Goal: Task Accomplishment & Management: Manage account settings

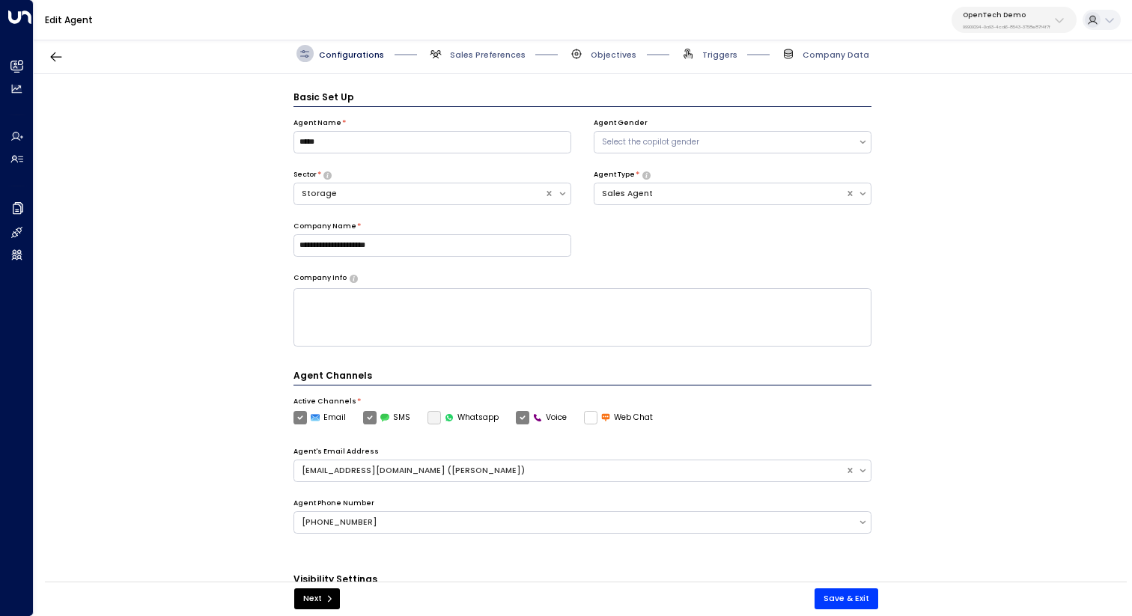
scroll to position [16, 0]
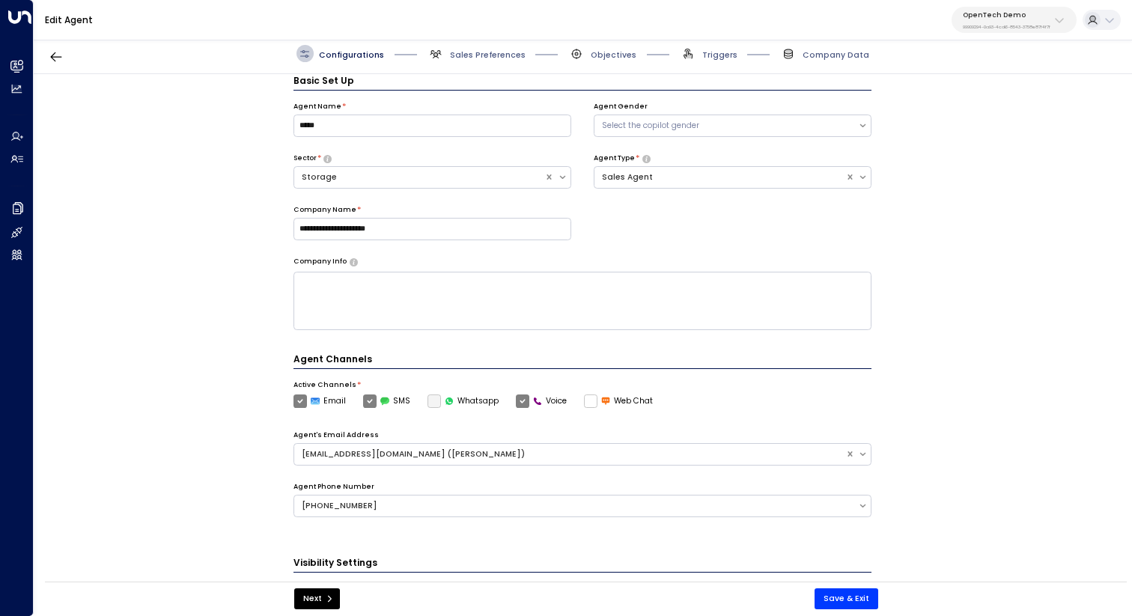
click at [982, 222] on div "**********" at bounding box center [582, 331] width 1097 height 515
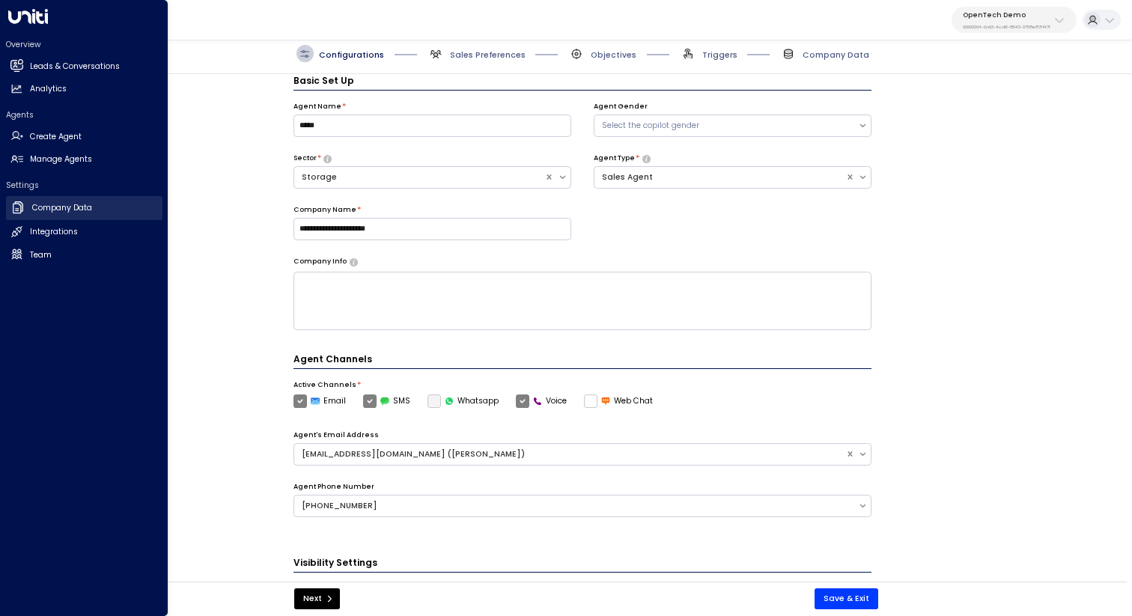
click at [96, 207] on link "Company Data Company Data" at bounding box center [84, 208] width 156 height 24
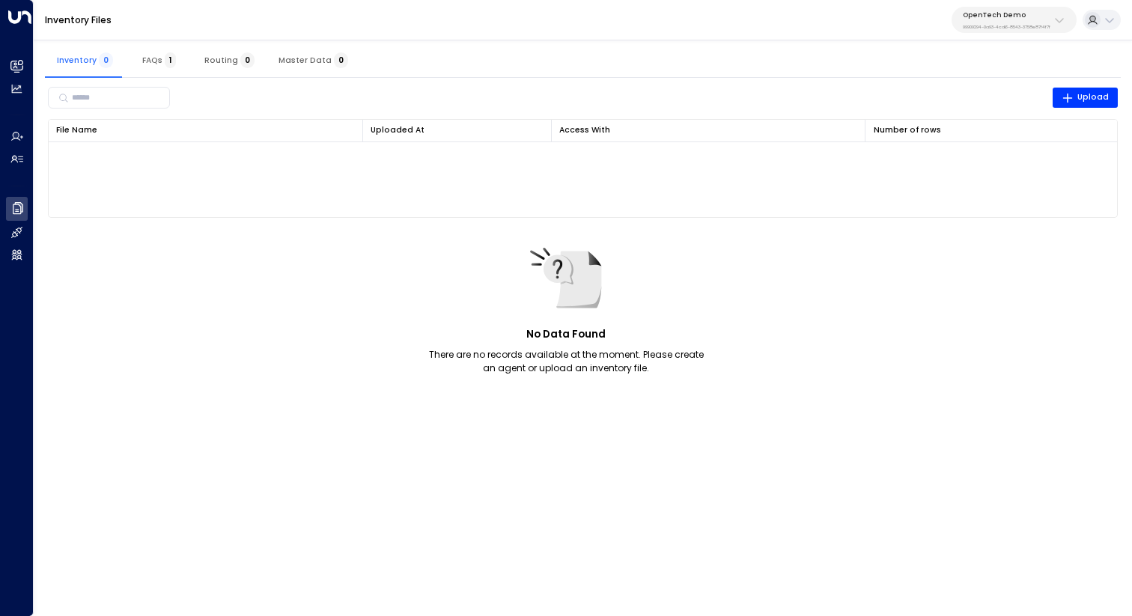
click at [312, 66] on button "Master Data 0" at bounding box center [313, 60] width 94 height 36
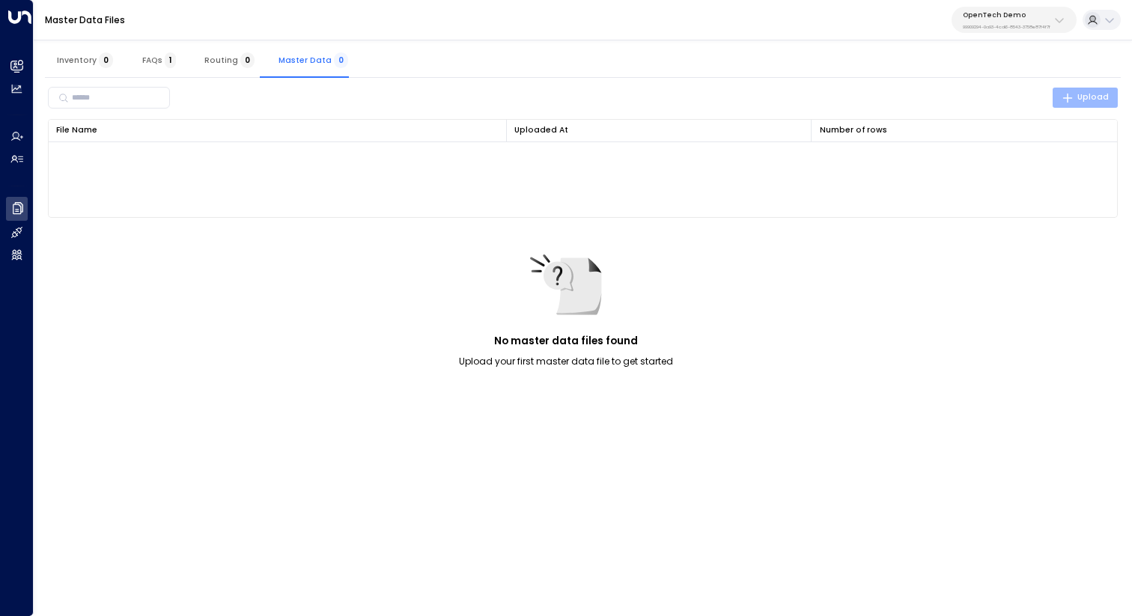
click at [1092, 97] on span "Upload" at bounding box center [1085, 97] width 48 height 13
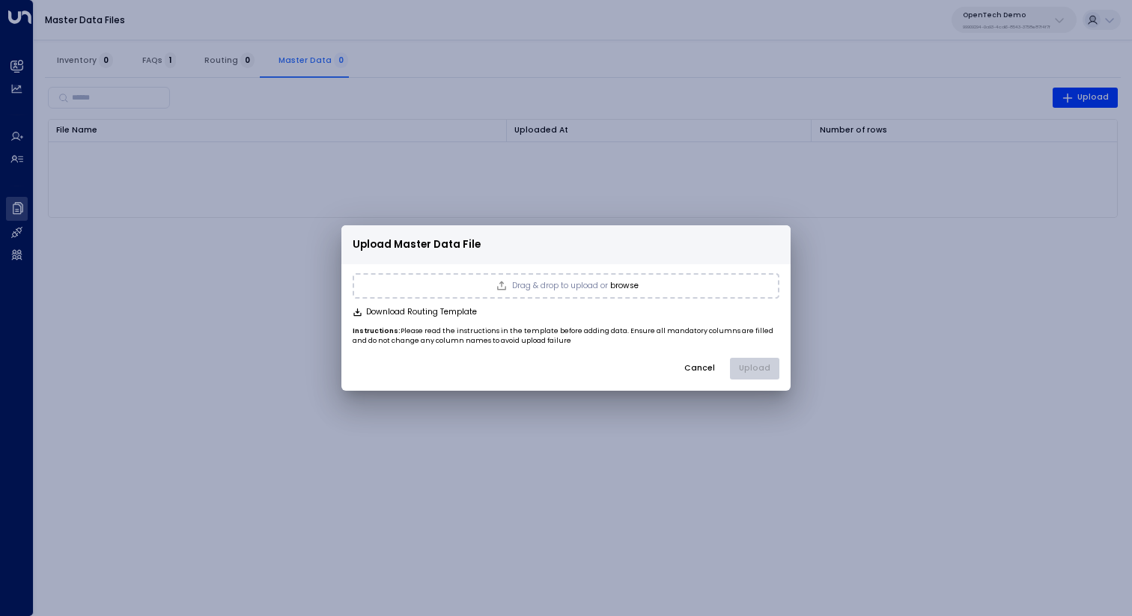
click at [621, 289] on button "browse" at bounding box center [624, 285] width 28 height 9
click at [592, 282] on span "Drag & drop to upload or" at bounding box center [560, 286] width 96 height 8
click at [743, 370] on button "Upload" at bounding box center [754, 369] width 49 height 22
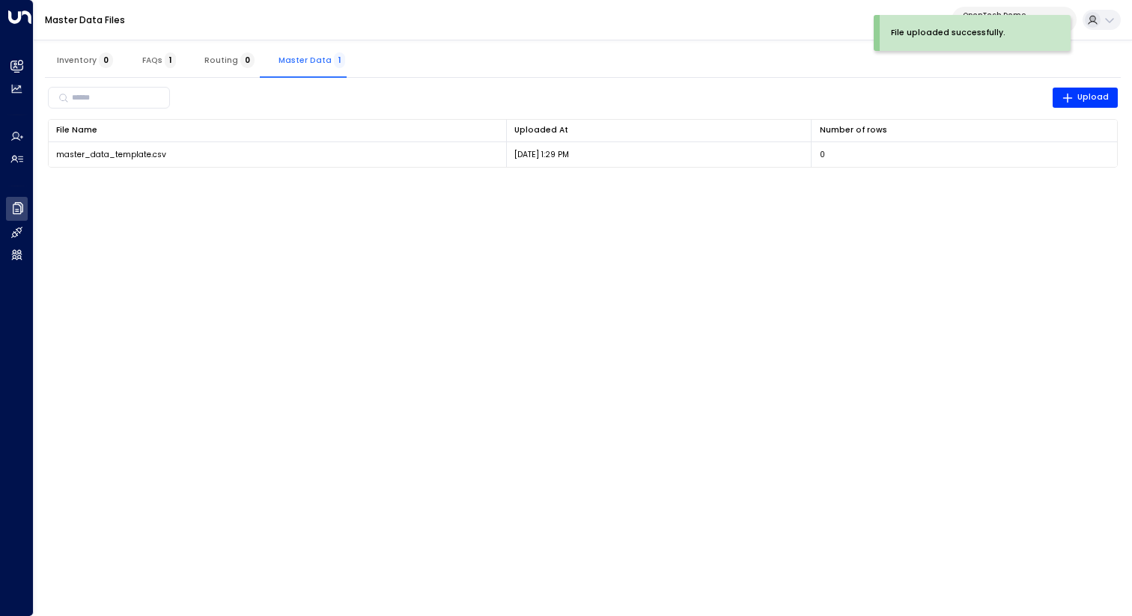
click at [86, 70] on button "Inventory 0" at bounding box center [85, 60] width 80 height 36
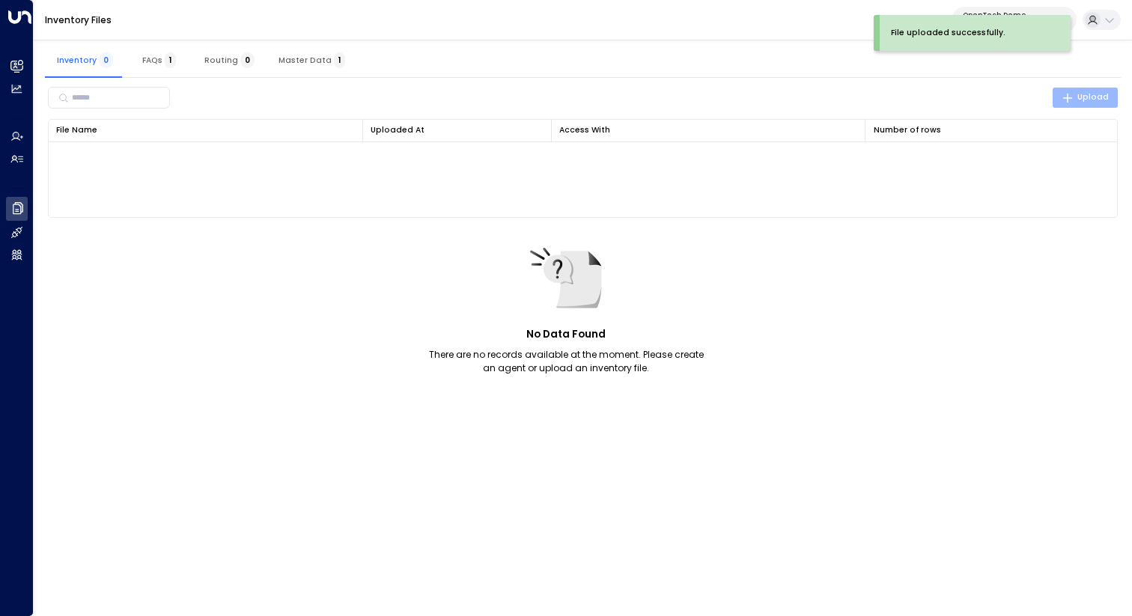
click at [1094, 99] on span "Upload" at bounding box center [1085, 97] width 48 height 13
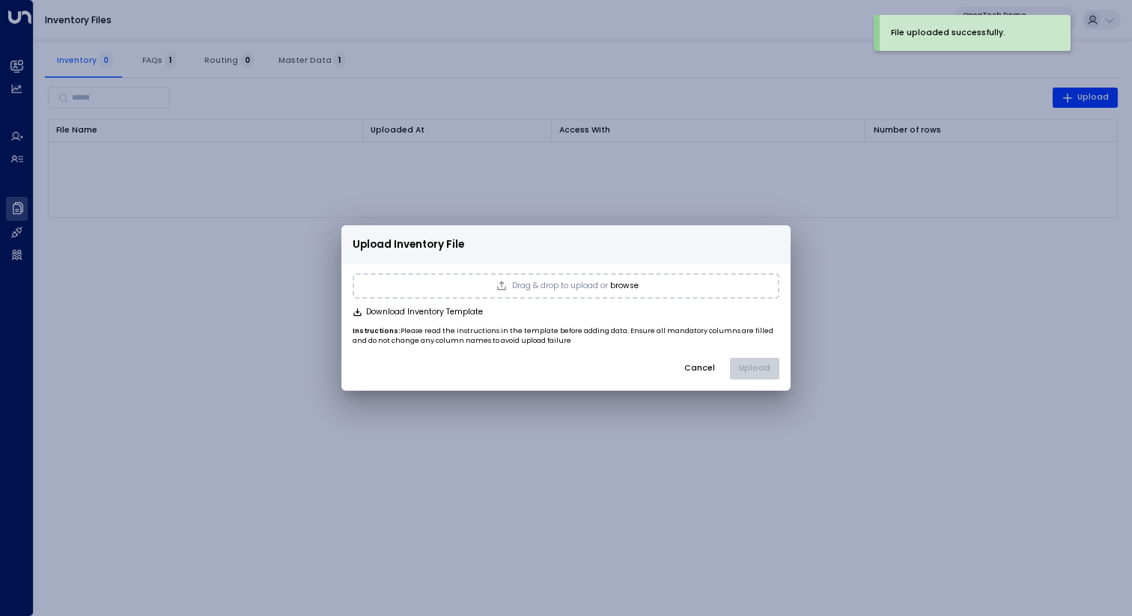
click at [608, 285] on span "Drag & drop to upload or" at bounding box center [560, 286] width 96 height 8
click at [702, 377] on button "Cancel" at bounding box center [699, 369] width 50 height 22
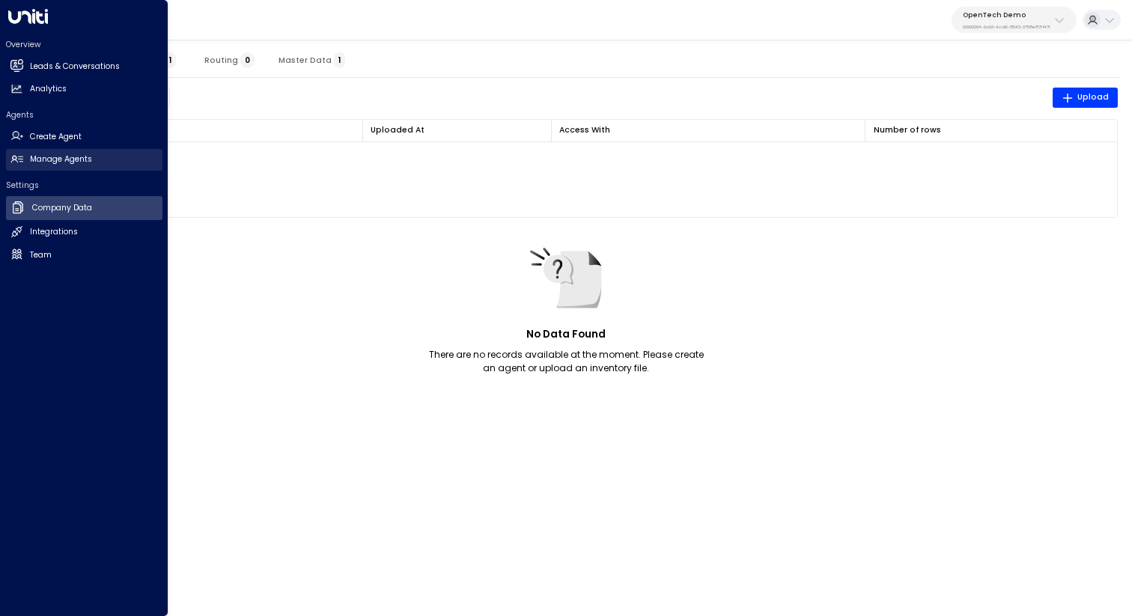
click at [75, 168] on link "Manage Agents Manage Agents" at bounding box center [84, 160] width 156 height 22
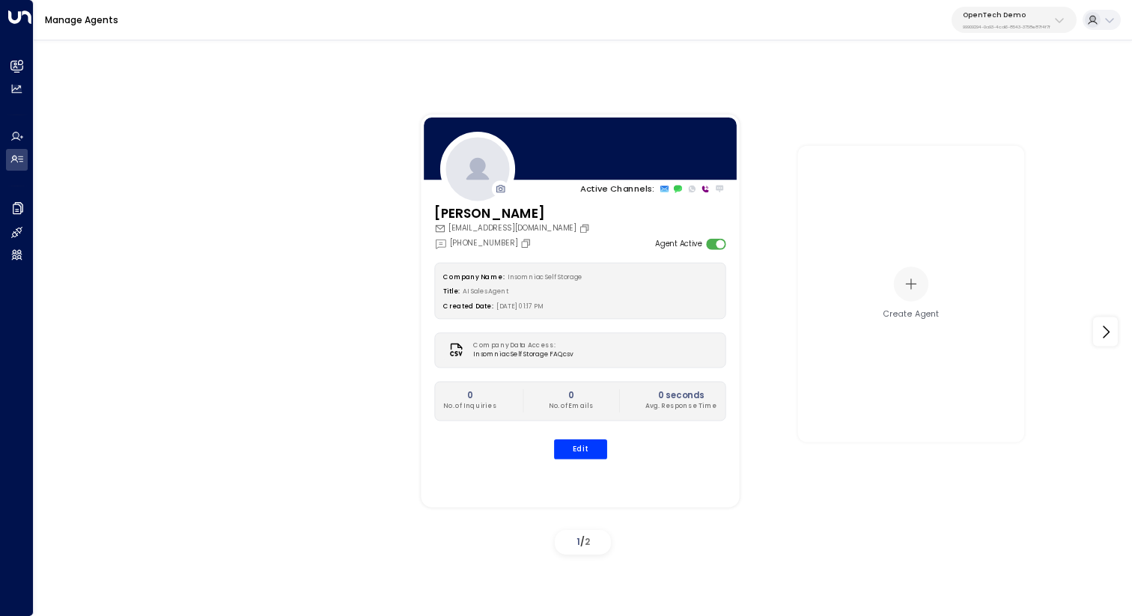
click at [592, 468] on div "Megan insomniacselfstorage@gmail.com +1 (602) 737-0389 Agent Active Company Nam…" at bounding box center [580, 338] width 318 height 269
click at [589, 455] on button "Edit" at bounding box center [579, 448] width 53 height 19
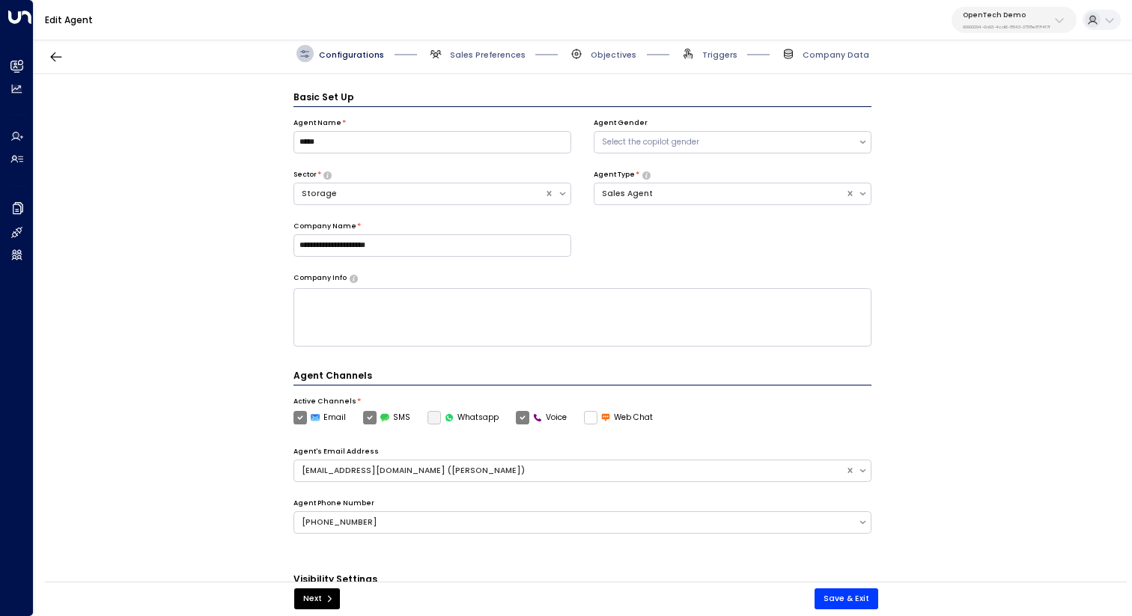
scroll to position [16, 0]
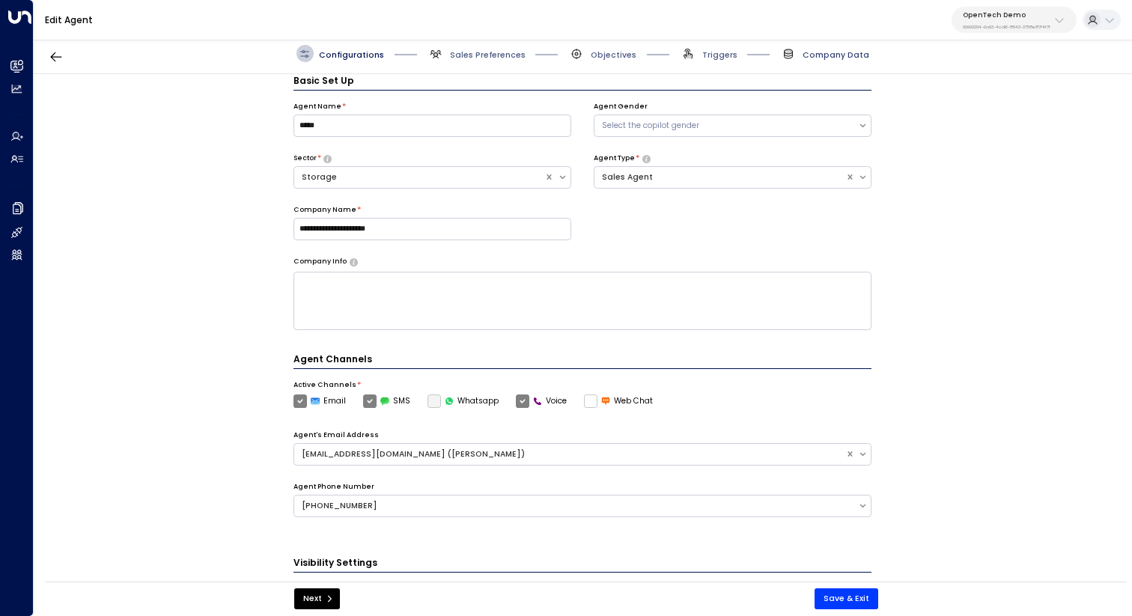
click at [829, 51] on span "Company Data" at bounding box center [835, 54] width 67 height 11
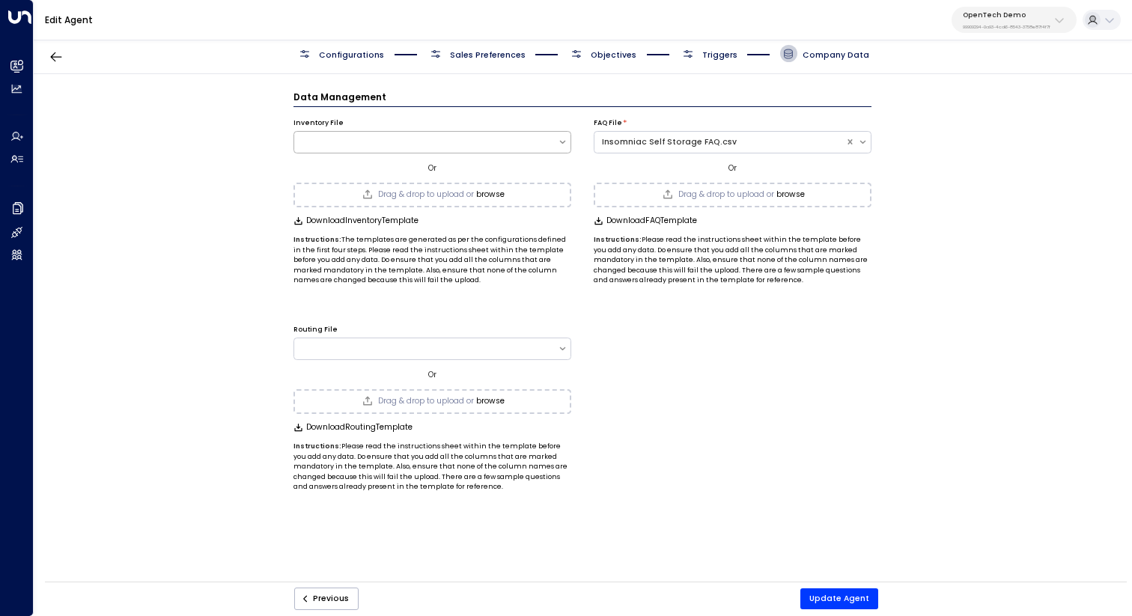
click at [409, 134] on div at bounding box center [432, 142] width 278 height 22
click at [509, 109] on div "Inventory File Use Up and Down to choose options, press Enter to select the cur…" at bounding box center [432, 196] width 278 height 179
click at [494, 198] on button "browse" at bounding box center [490, 194] width 28 height 9
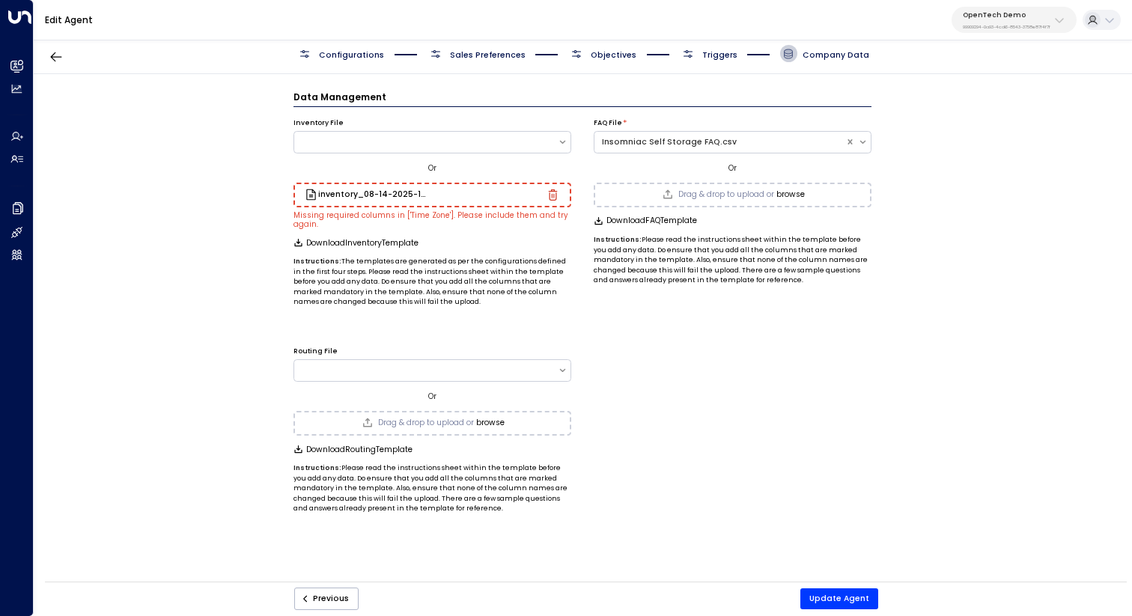
click at [548, 200] on div "inventory_08-14-2025-17-15.csv" at bounding box center [432, 195] width 252 height 12
click at [552, 195] on icon "button" at bounding box center [553, 196] width 3 height 4
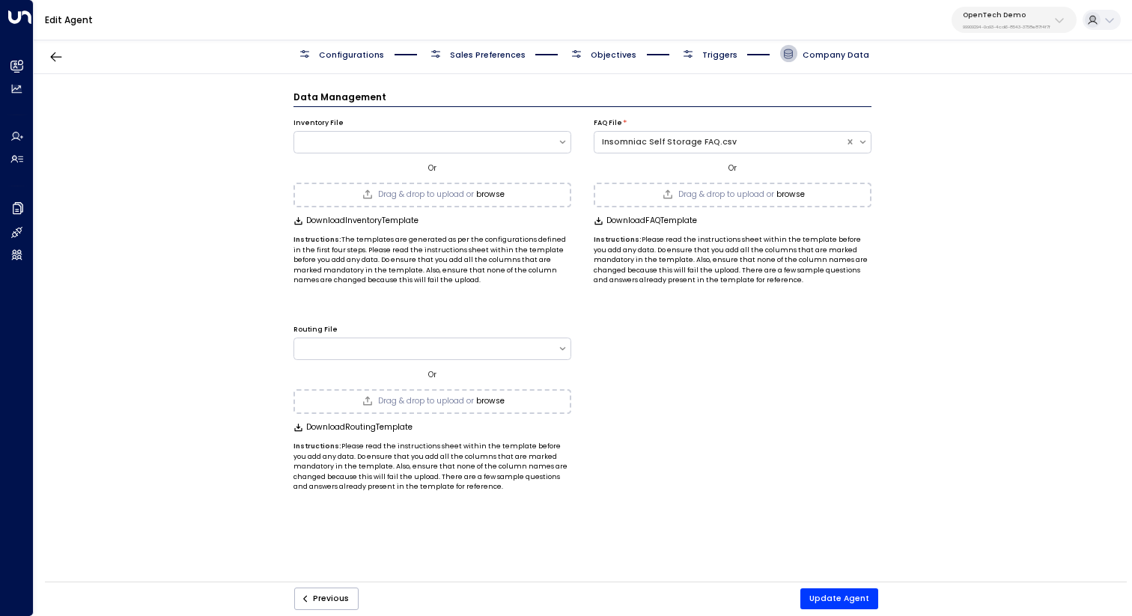
click at [497, 196] on button "browse" at bounding box center [490, 194] width 28 height 9
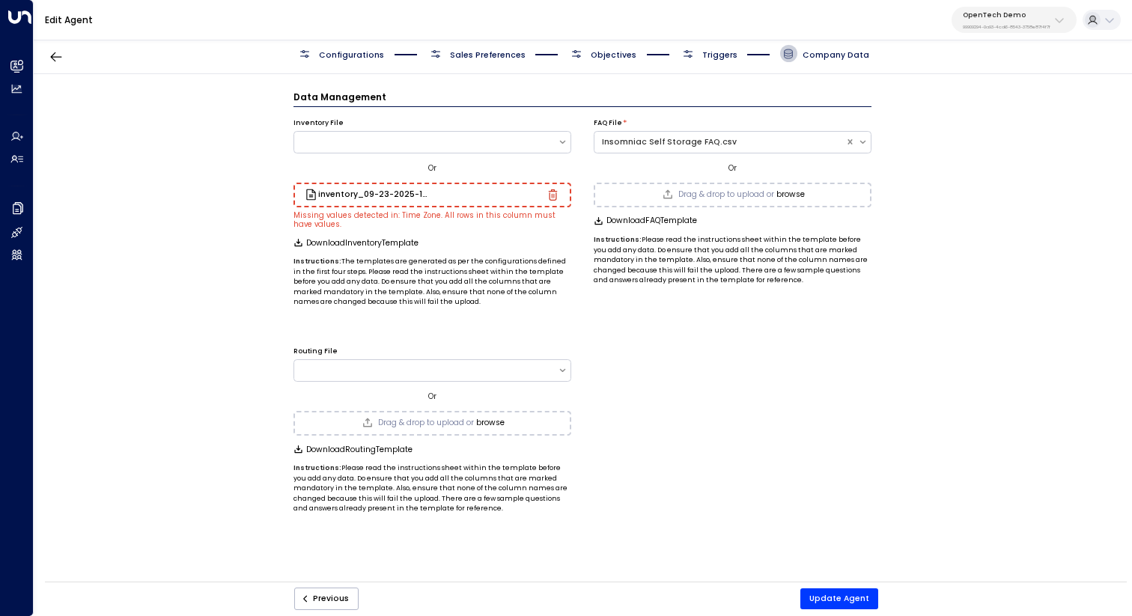
click at [552, 201] on div "inventory_09-23-2025-16-43.csv" at bounding box center [432, 195] width 278 height 25
click at [552, 197] on icon "button" at bounding box center [553, 196] width 3 height 4
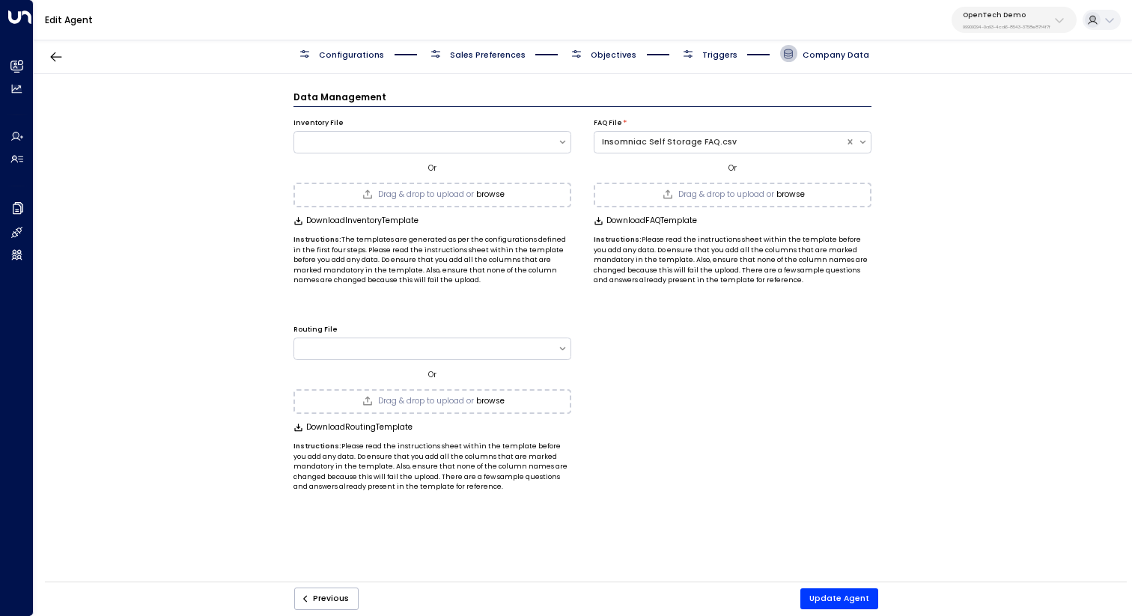
click at [454, 191] on span "Drag & drop to upload or" at bounding box center [426, 195] width 96 height 8
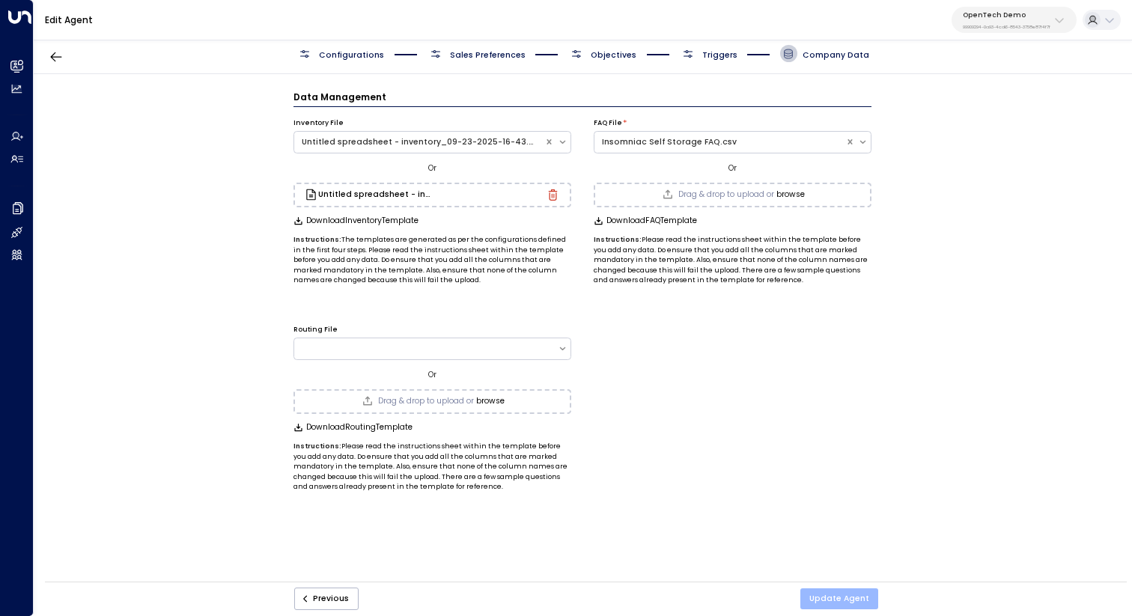
click at [838, 591] on button "Update Agent" at bounding box center [839, 598] width 78 height 21
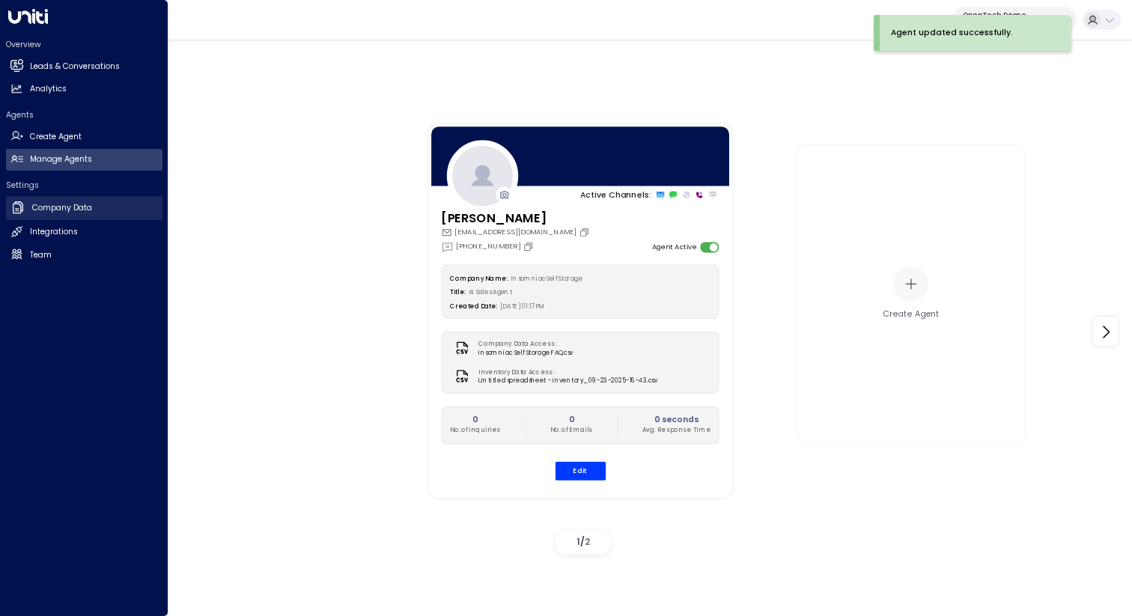
click at [76, 211] on h2 "Company Data" at bounding box center [62, 208] width 60 height 12
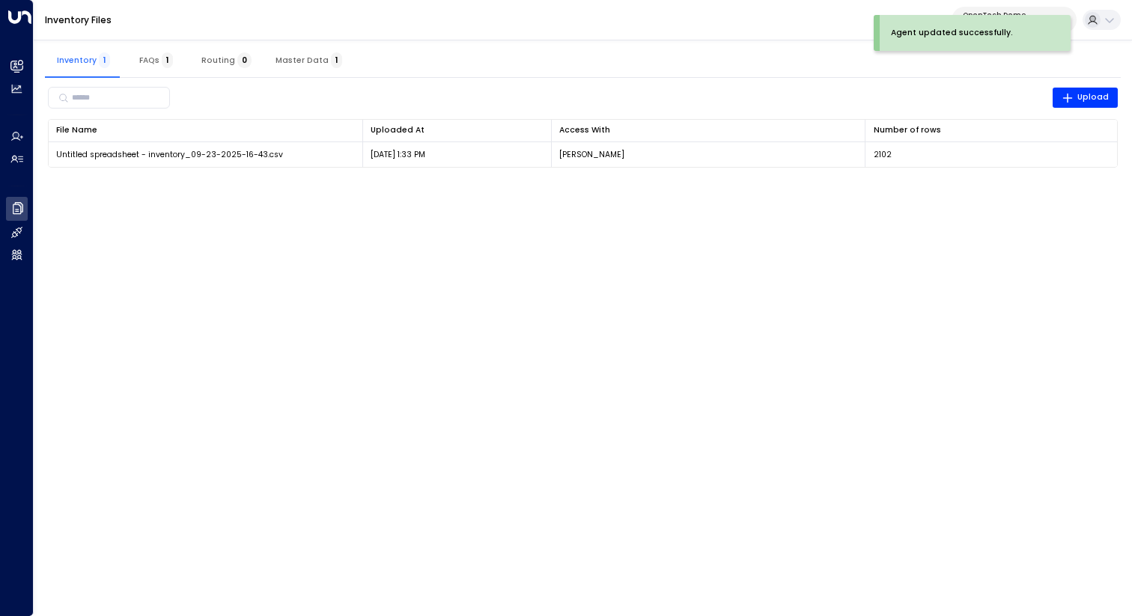
click at [303, 52] on button "Master Data 1" at bounding box center [308, 60] width 91 height 36
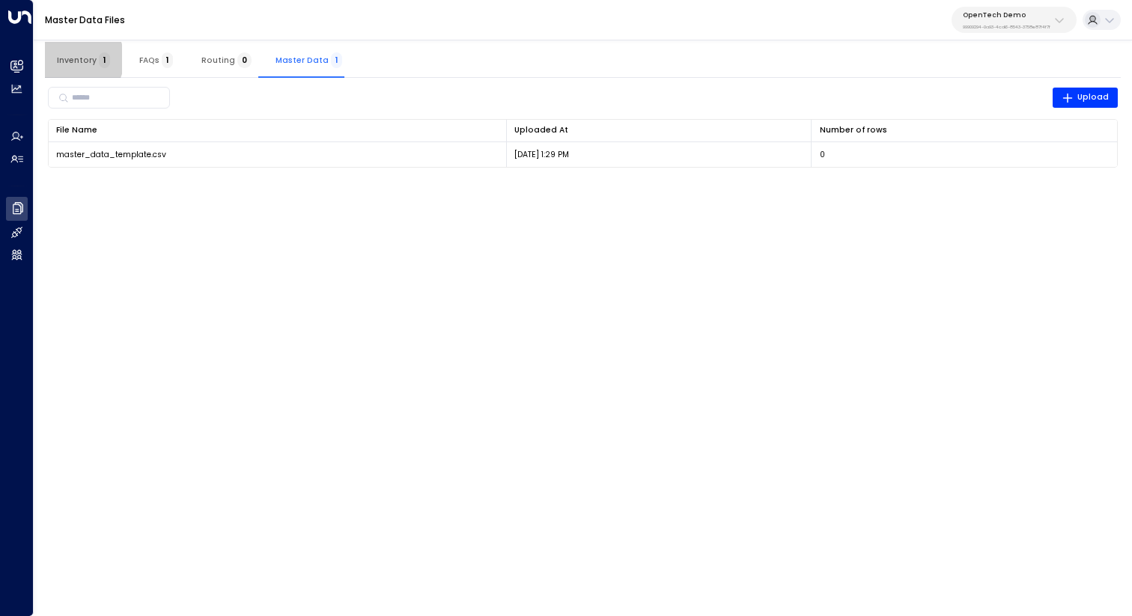
click at [74, 59] on span "Inventory 1" at bounding box center [83, 60] width 53 height 10
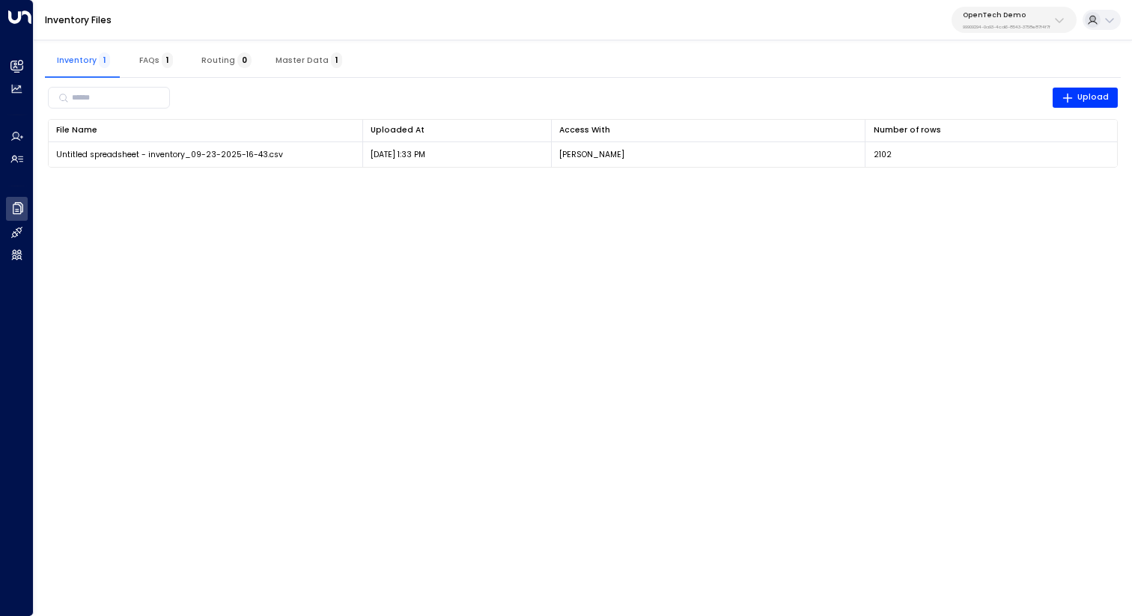
click at [265, 69] on button "Master Data 1" at bounding box center [308, 60] width 91 height 36
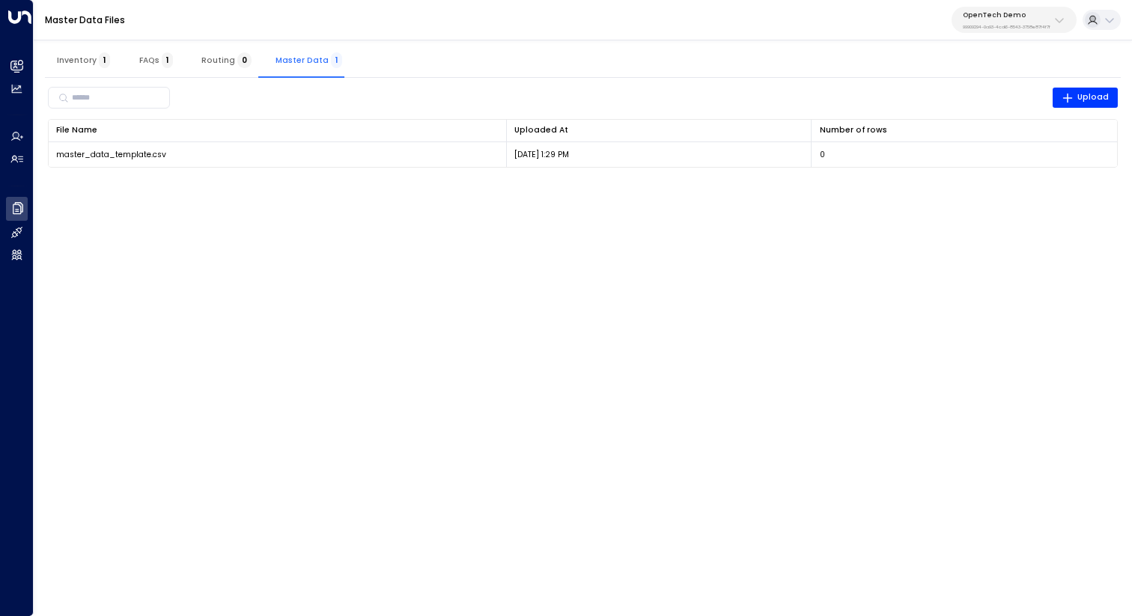
click at [74, 59] on span "Inventory 1" at bounding box center [83, 60] width 53 height 10
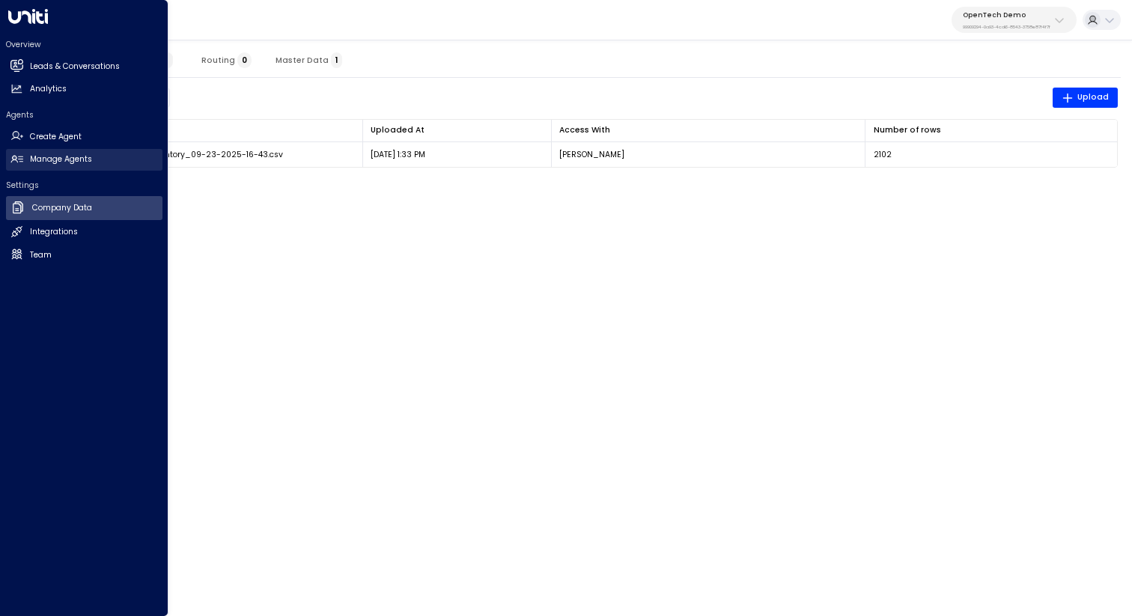
click at [62, 155] on h2 "Manage Agents" at bounding box center [61, 159] width 62 height 12
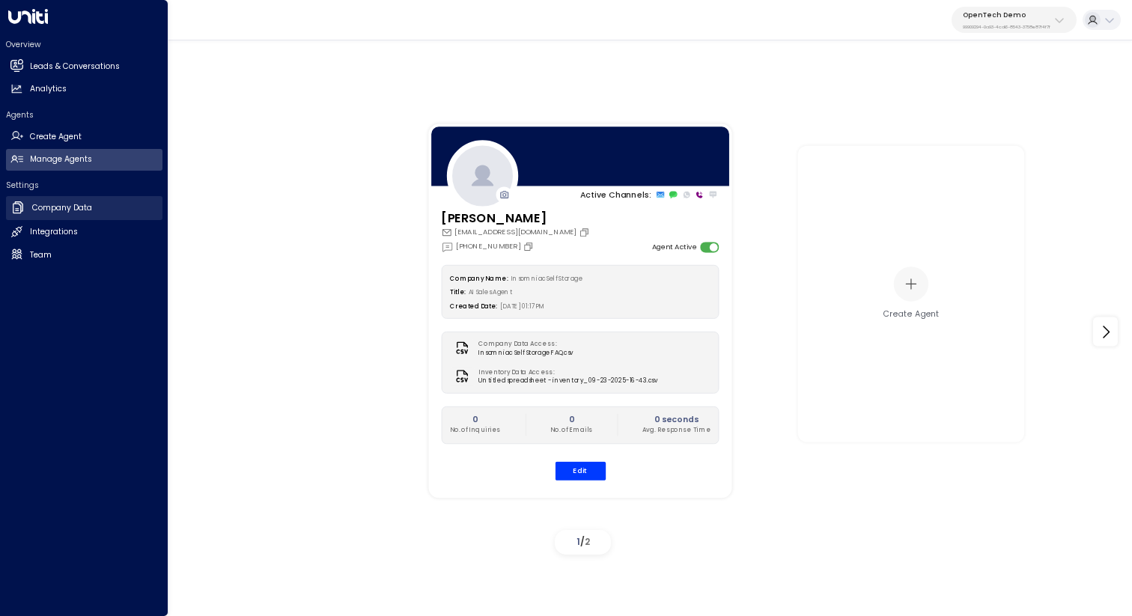
click at [70, 204] on h2 "Company Data" at bounding box center [62, 208] width 60 height 12
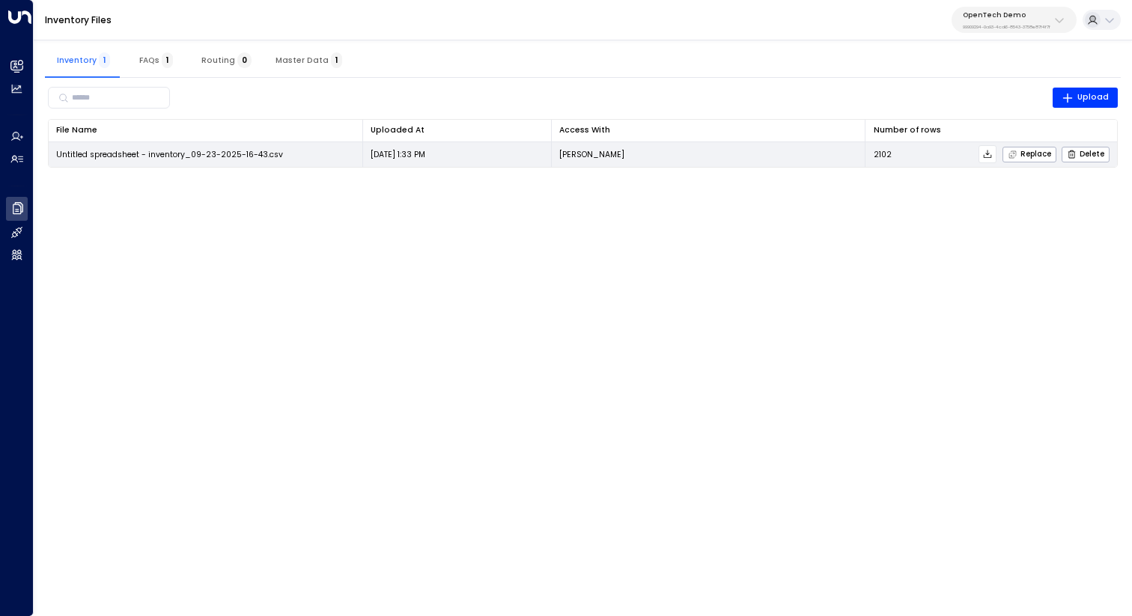
click at [993, 153] on icon at bounding box center [987, 154] width 10 height 10
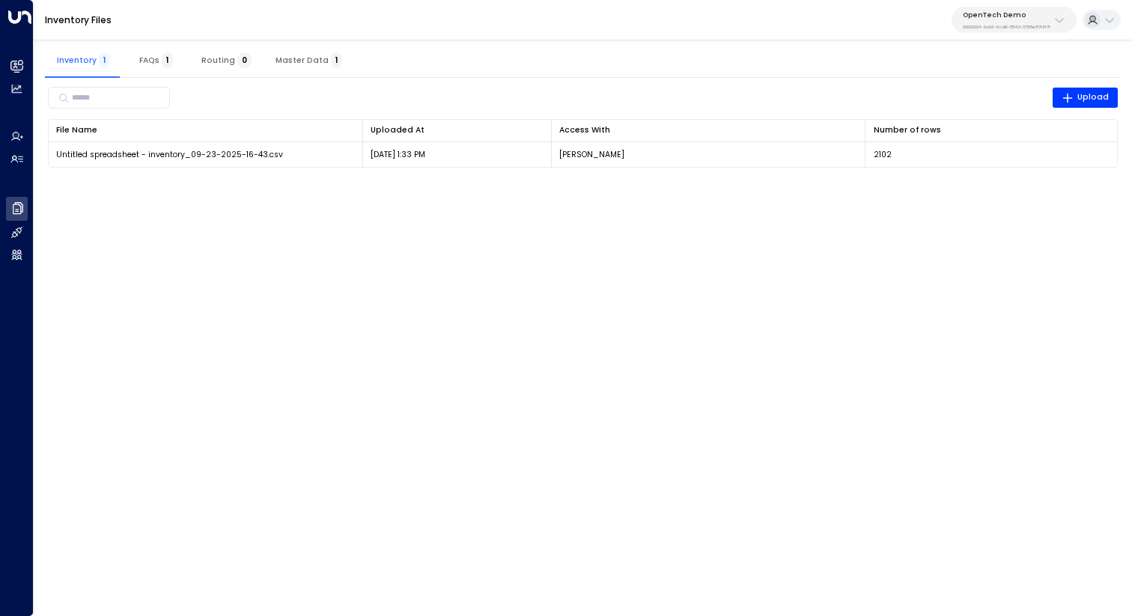
drag, startPoint x: 389, startPoint y: 276, endPoint x: 368, endPoint y: 267, distance: 22.8
click at [389, 182] on html "Overview Leads & Conversations Leads & Conversations Analytics Analytics Agents…" at bounding box center [566, 91] width 1132 height 182
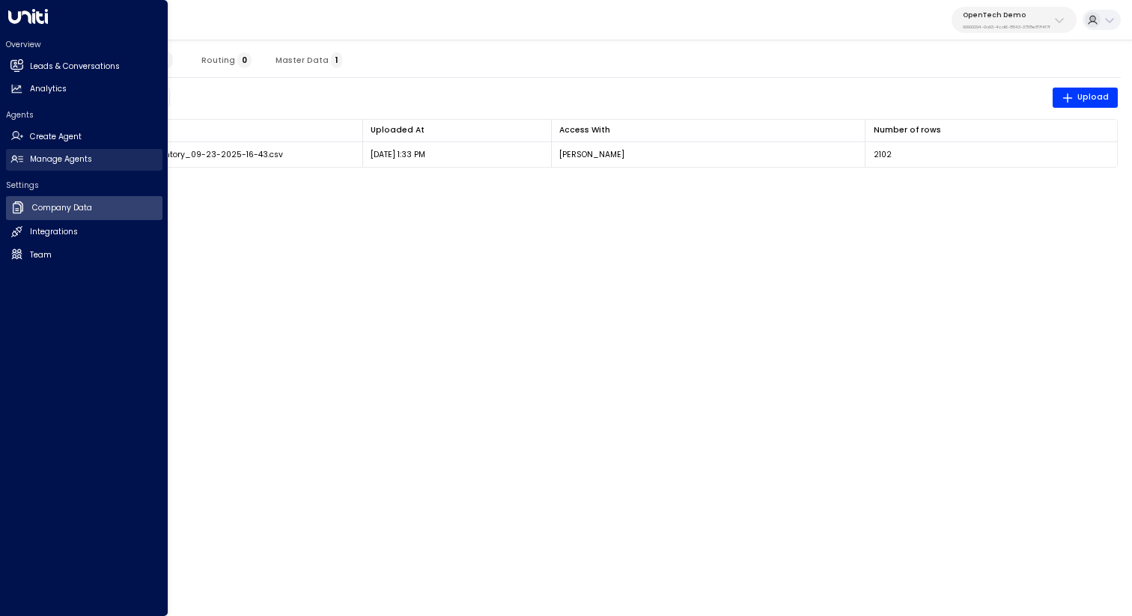
click at [31, 159] on h2 "Manage Agents" at bounding box center [61, 159] width 62 height 12
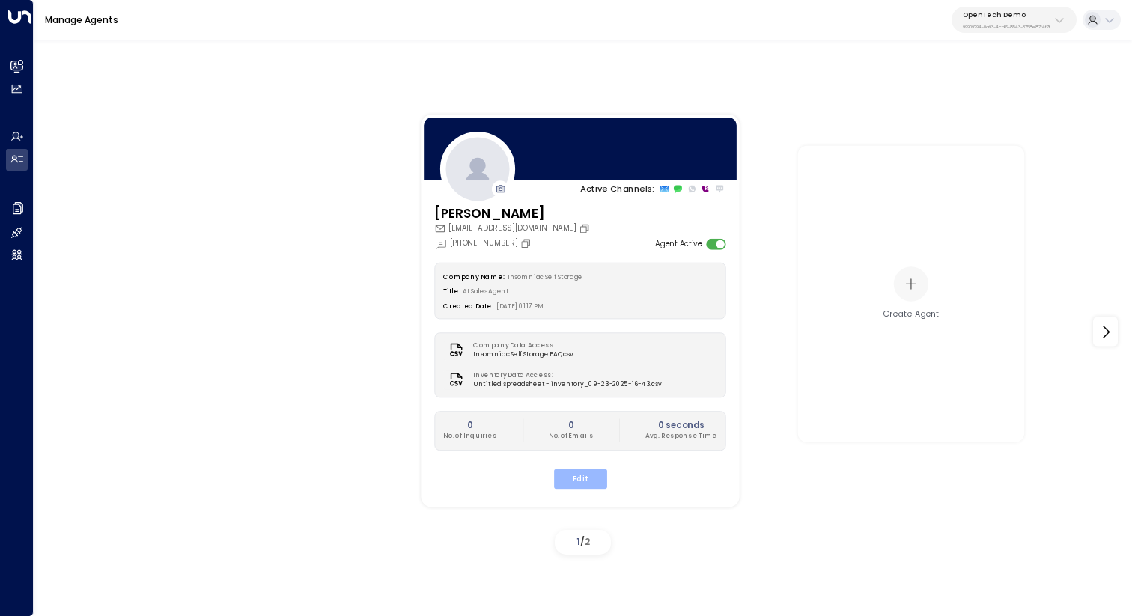
click at [574, 473] on button "Edit" at bounding box center [579, 478] width 53 height 19
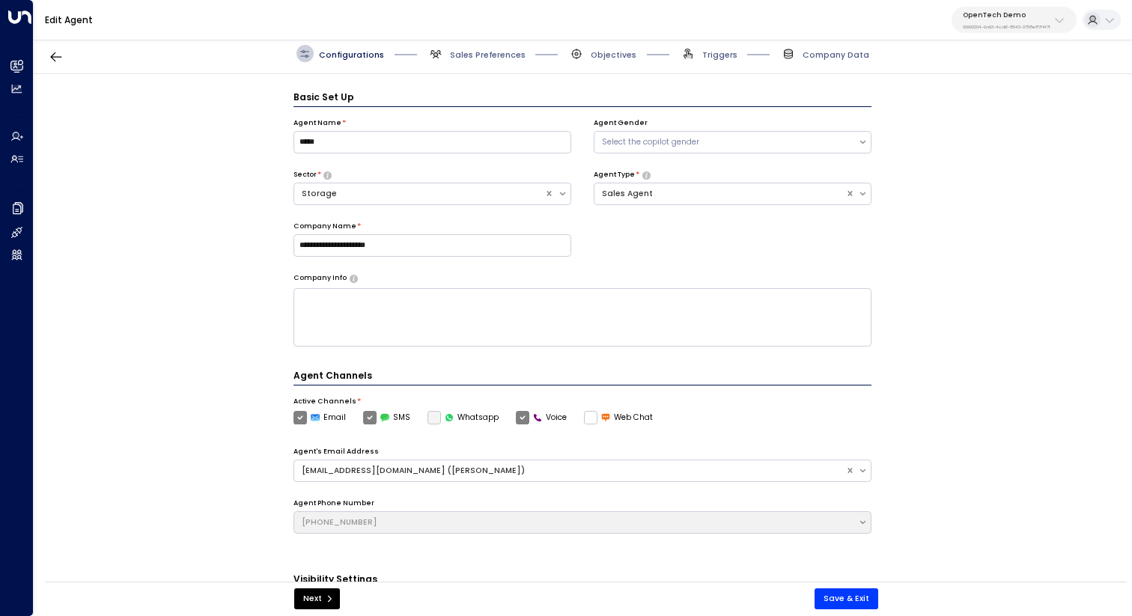
scroll to position [16, 0]
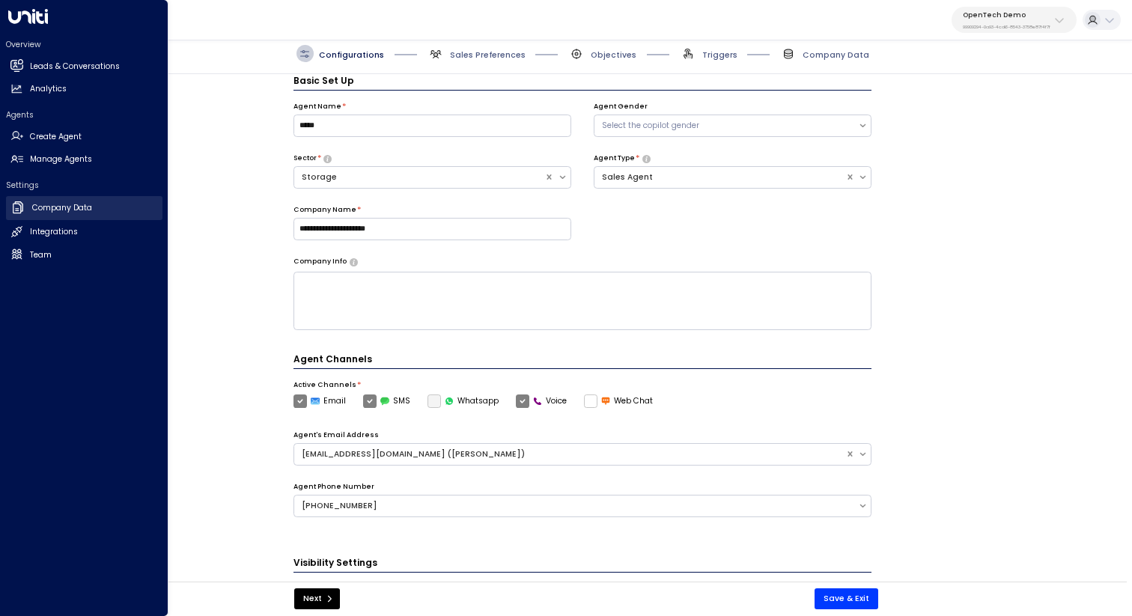
click at [64, 198] on link "Company Data Company Data" at bounding box center [84, 208] width 156 height 24
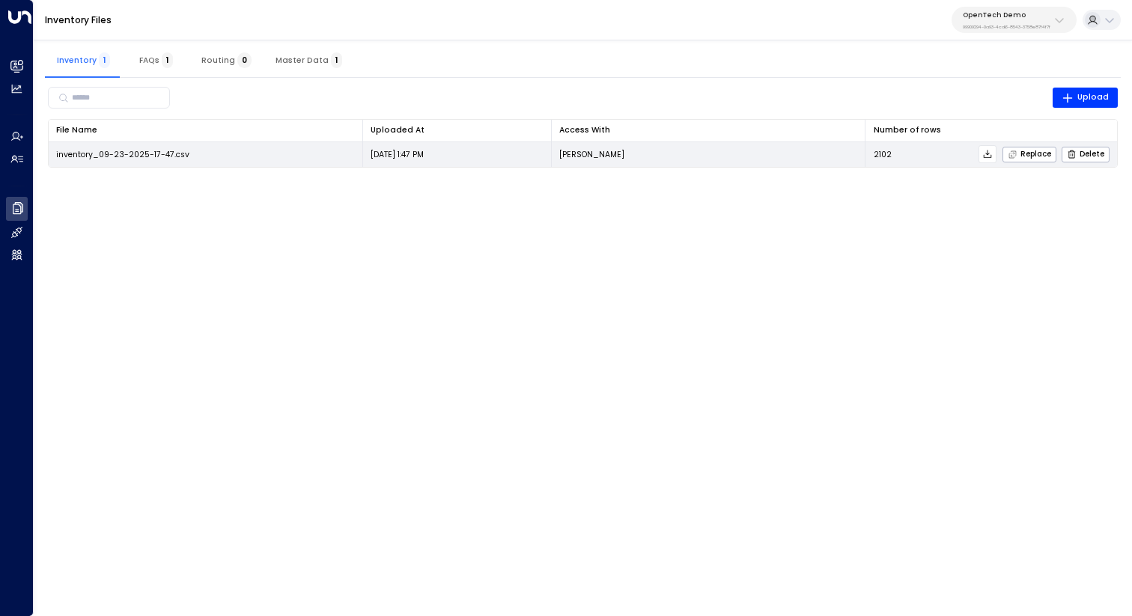
click at [995, 153] on button at bounding box center [987, 154] width 18 height 18
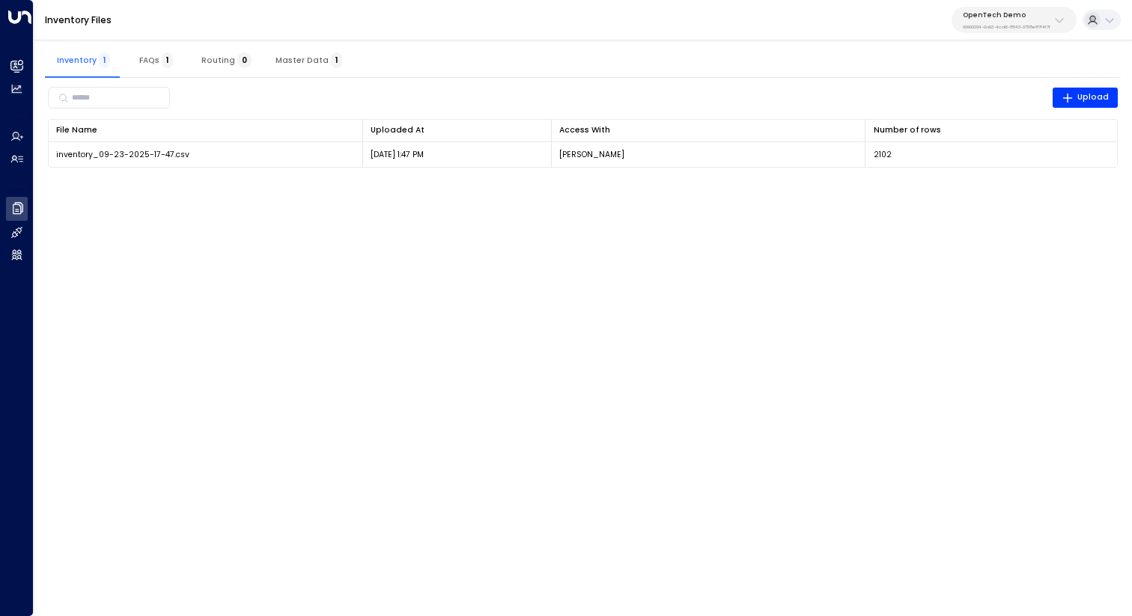
click at [928, 182] on html "Overview Leads & Conversations Leads & Conversations Analytics Analytics Agents…" at bounding box center [566, 91] width 1132 height 182
click at [297, 58] on span "Master Data 1" at bounding box center [308, 60] width 67 height 10
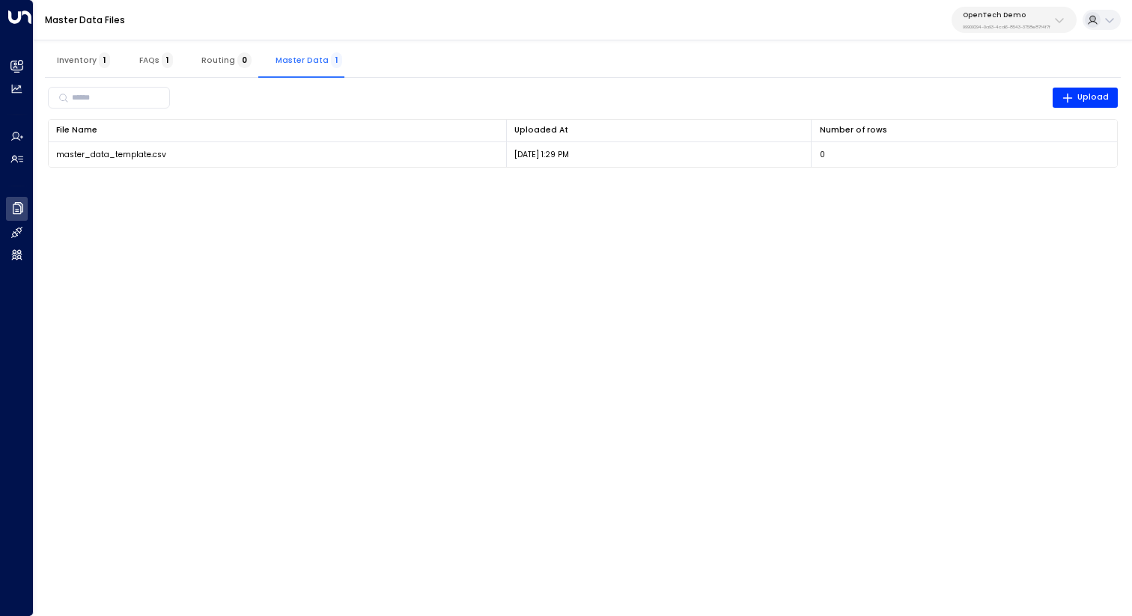
click at [1004, 170] on div "​ Upload File Name 0 Uploaded At 0 Number of rows 0 master_data_template.csv Se…" at bounding box center [583, 126] width 1076 height 96
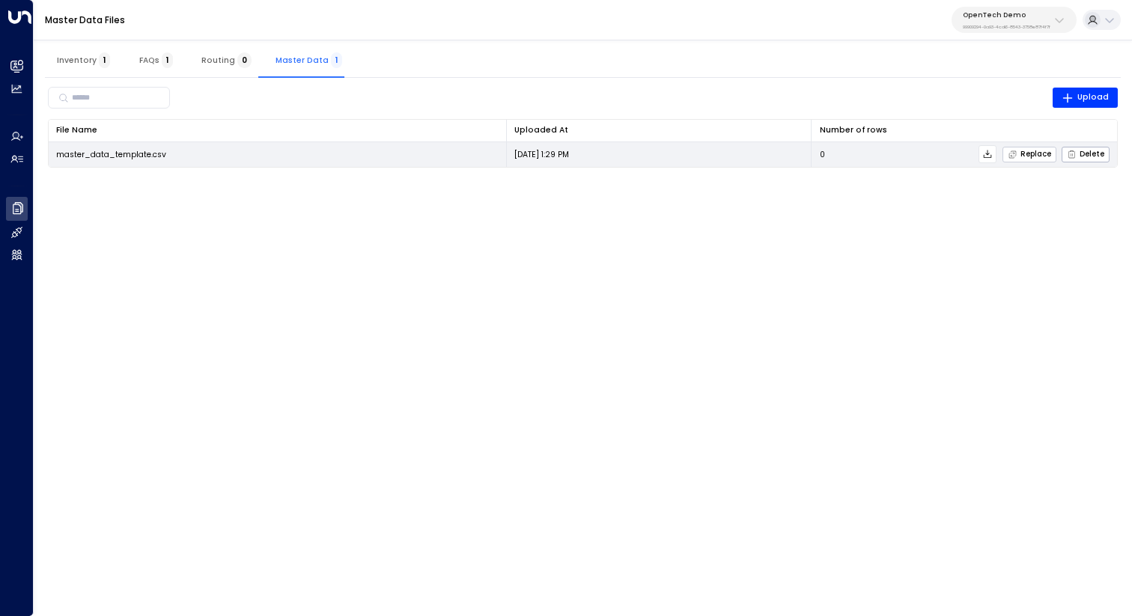
click at [1025, 152] on span "Replace" at bounding box center [1029, 155] width 43 height 10
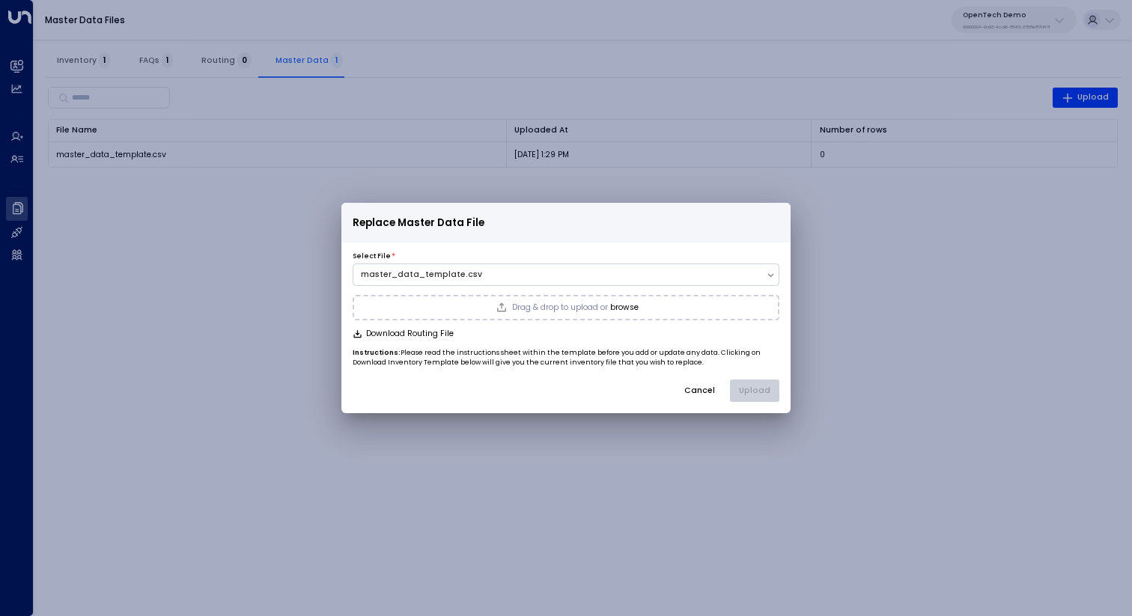
click at [662, 301] on div "Drag & drop to upload or browse" at bounding box center [566, 307] width 427 height 25
click at [767, 377] on div "Select File * master_data_template.csv master_data_template.csv Download Routin…" at bounding box center [565, 327] width 449 height 150
click at [768, 386] on button "Upload" at bounding box center [754, 391] width 49 height 22
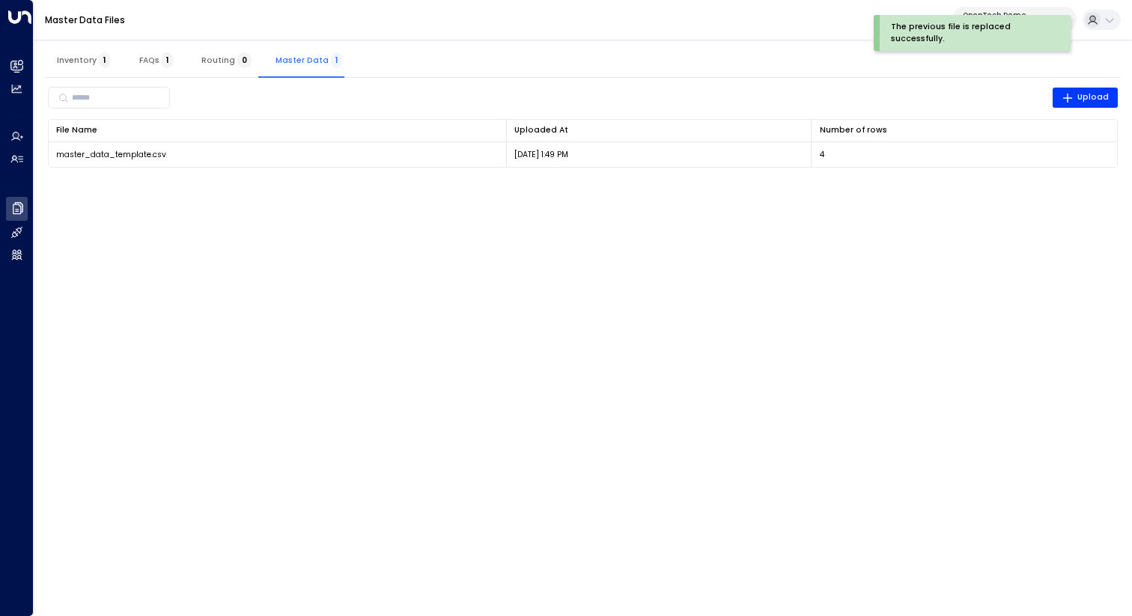
click at [85, 55] on span "Inventory 1" at bounding box center [83, 60] width 53 height 10
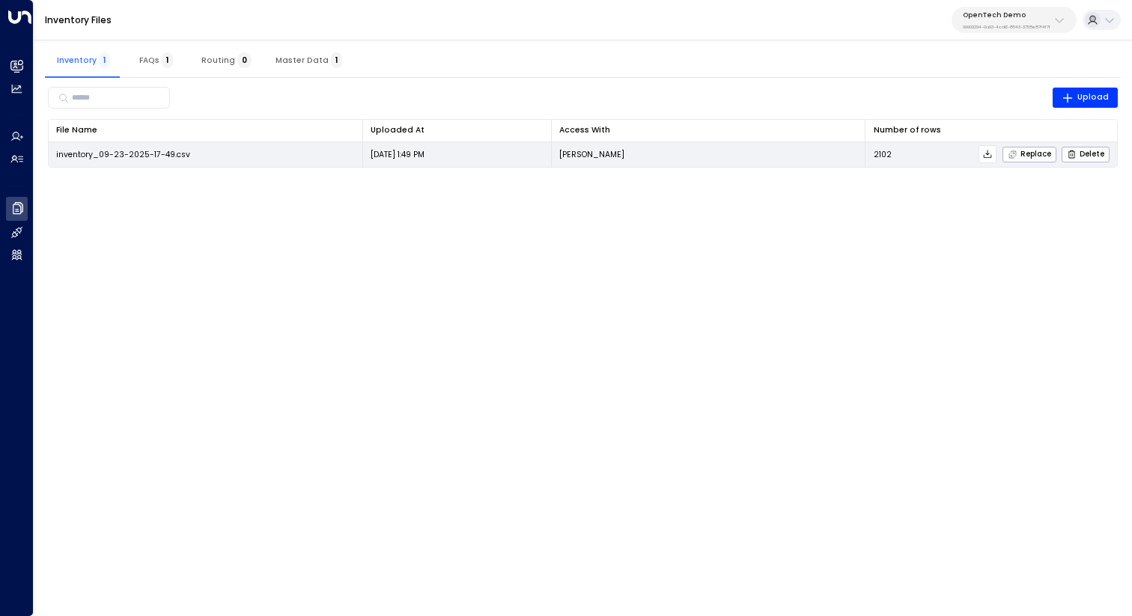
click at [991, 151] on icon at bounding box center [987, 154] width 10 height 10
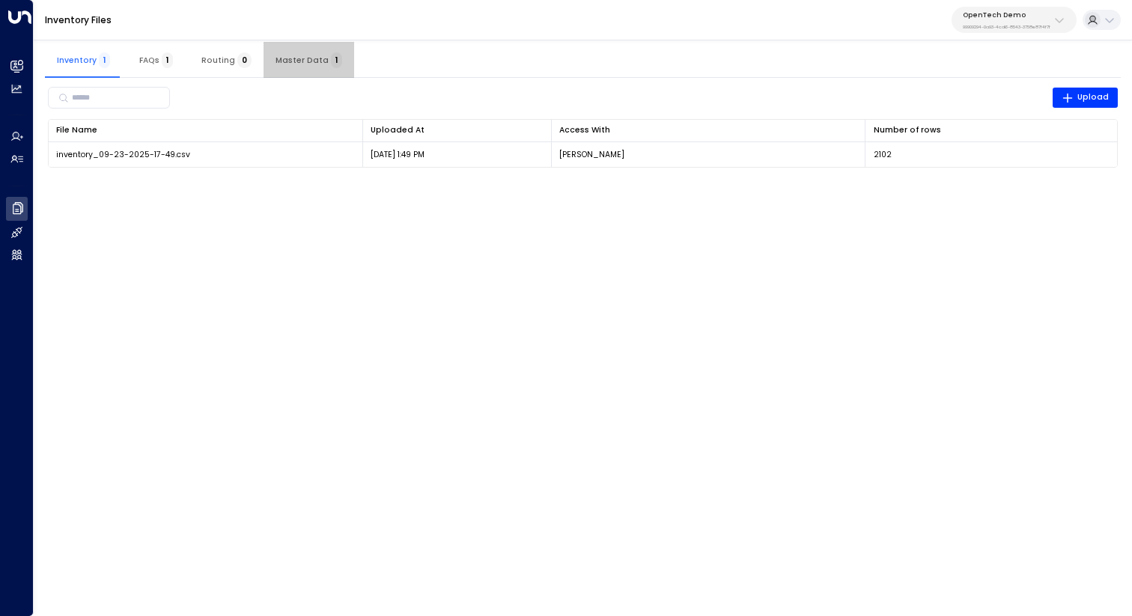
click at [324, 47] on button "Master Data 1" at bounding box center [308, 60] width 91 height 36
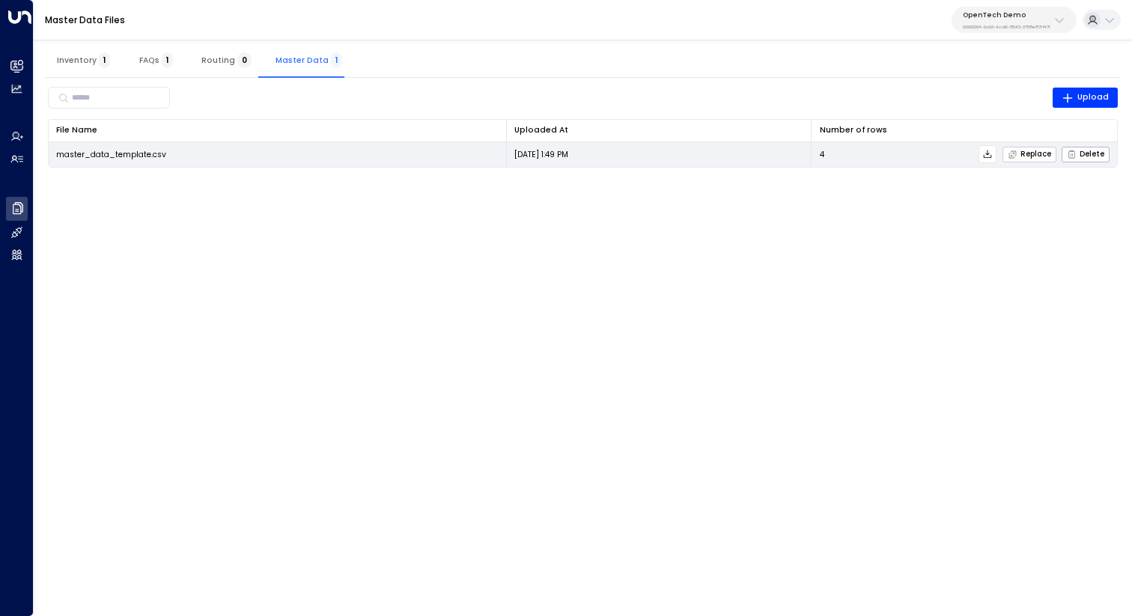
click at [1028, 151] on span "Replace" at bounding box center [1029, 155] width 43 height 10
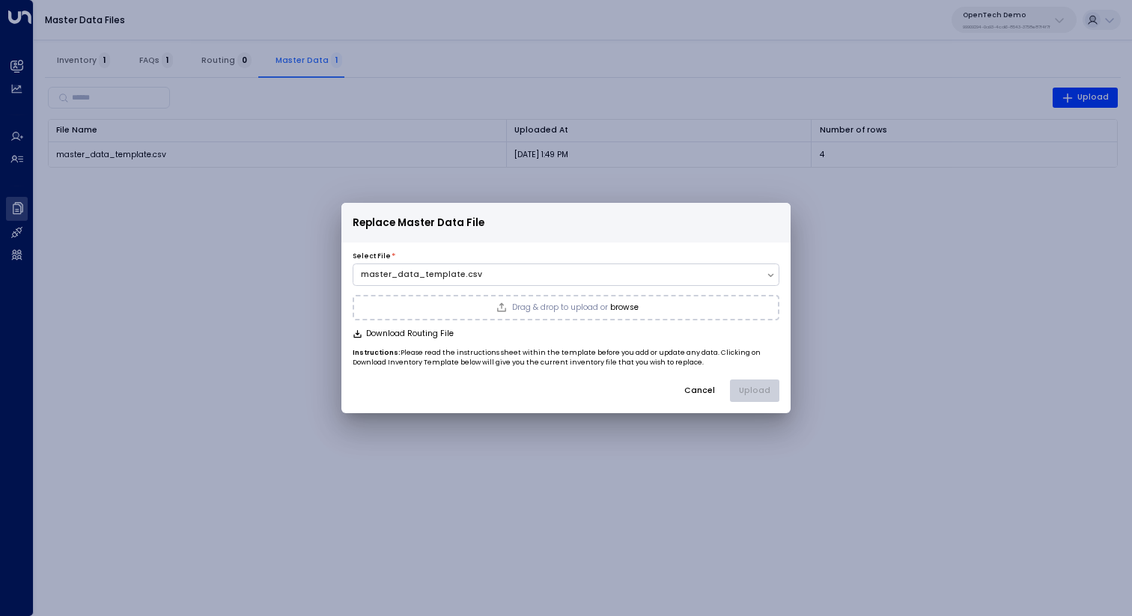
click at [635, 300] on div "Drag & drop to upload or browse" at bounding box center [566, 307] width 427 height 25
click at [750, 386] on button "Upload" at bounding box center [754, 391] width 49 height 22
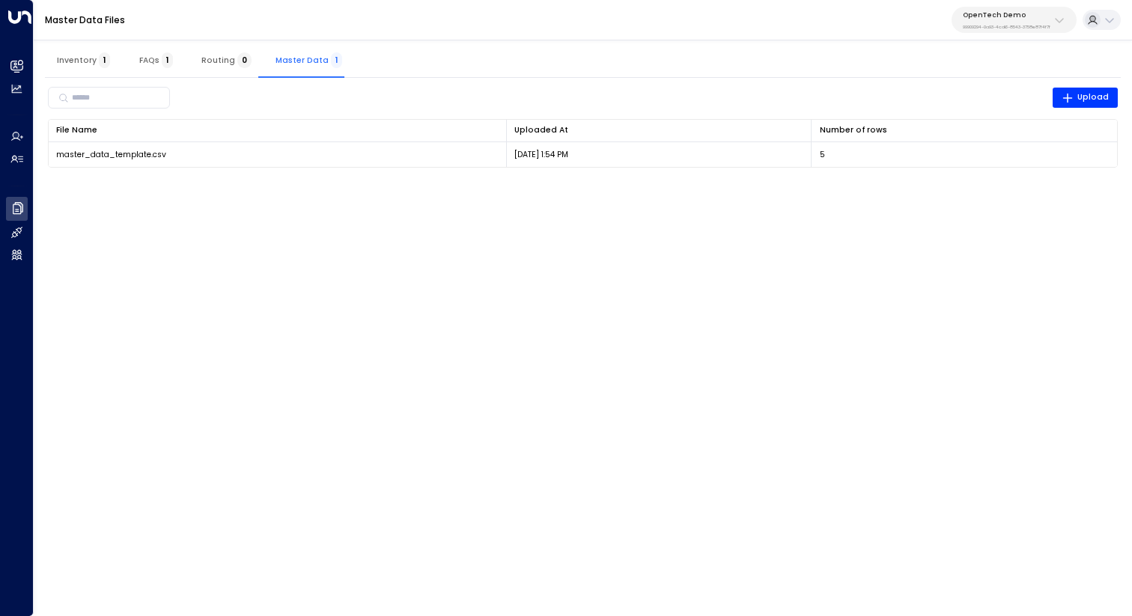
click at [632, 182] on html "Overview Leads & Conversations Leads & Conversations Analytics Analytics Agents…" at bounding box center [566, 91] width 1132 height 182
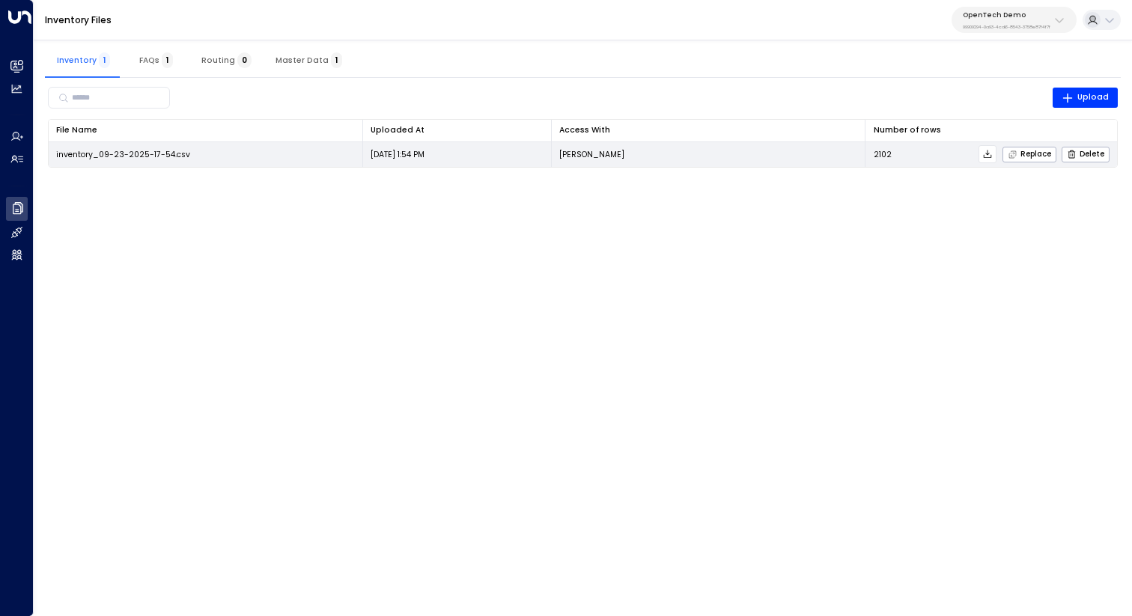
click at [987, 154] on icon at bounding box center [987, 154] width 10 height 10
